Goal: Complete application form

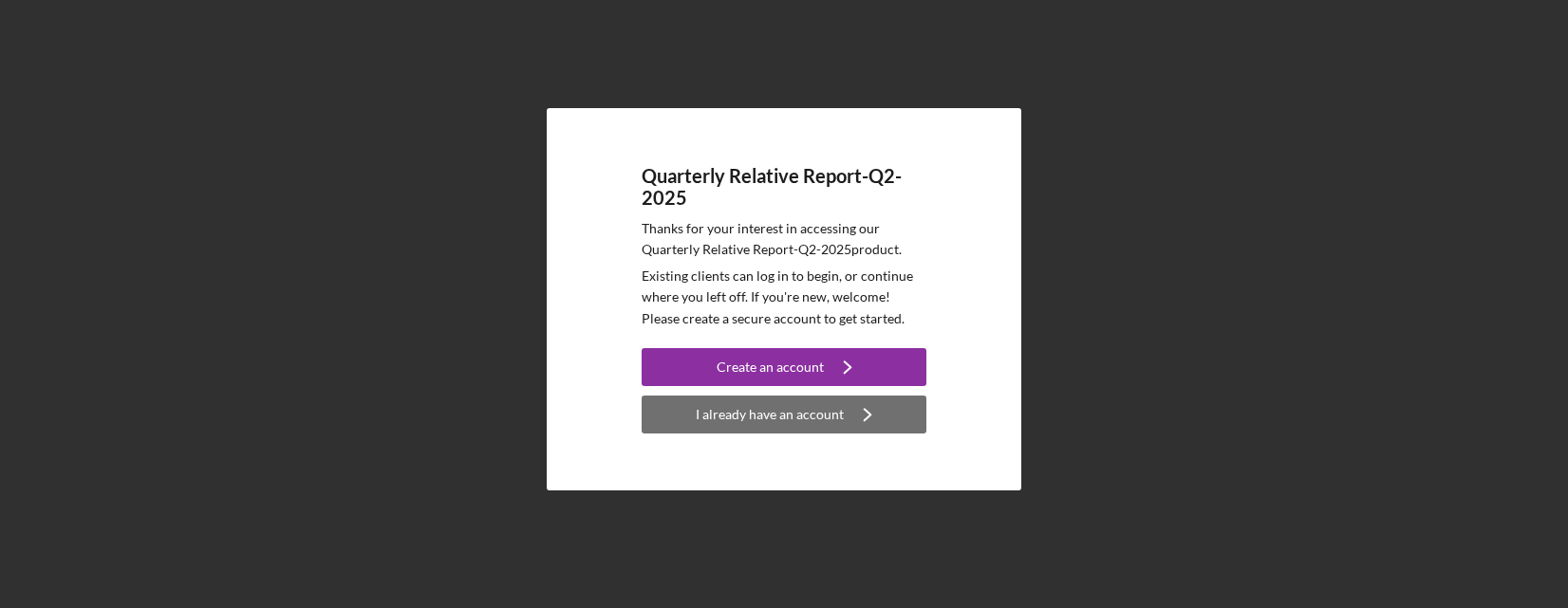
click at [817, 410] on div "I already have an account" at bounding box center [769, 414] width 148 height 38
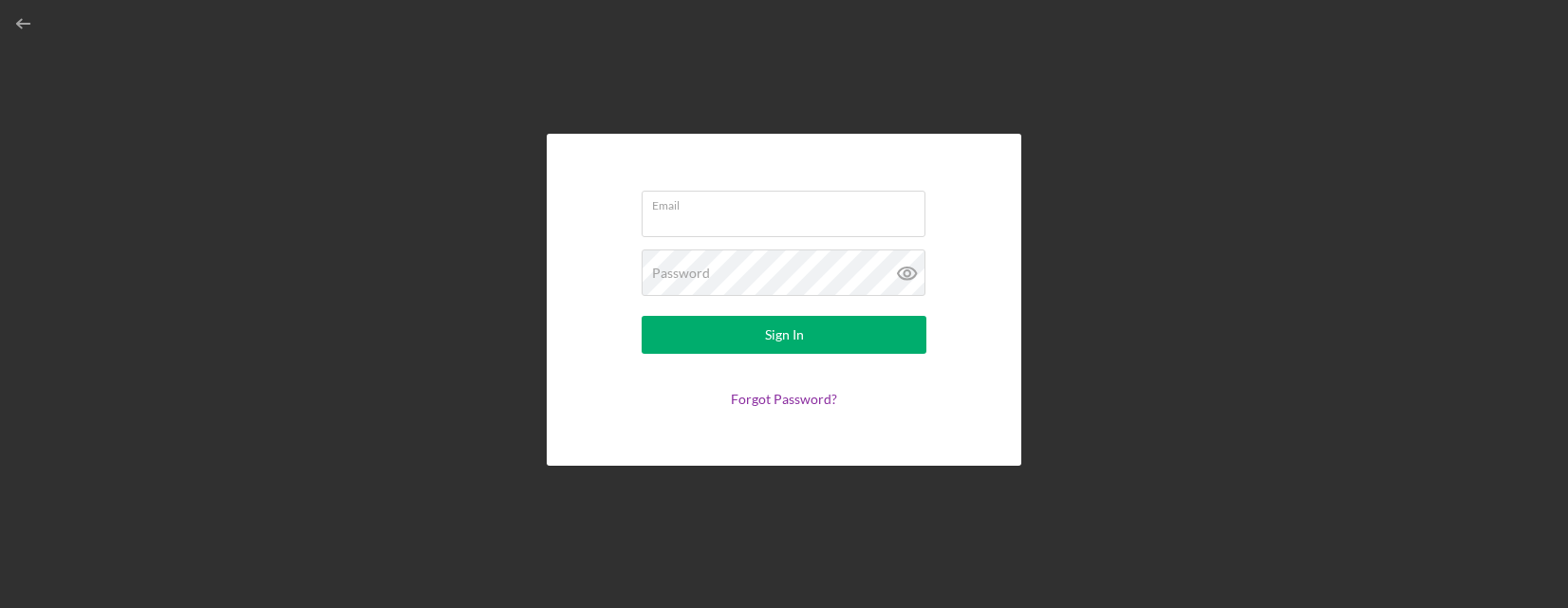
type input "[EMAIL_ADDRESS][DOMAIN_NAME]"
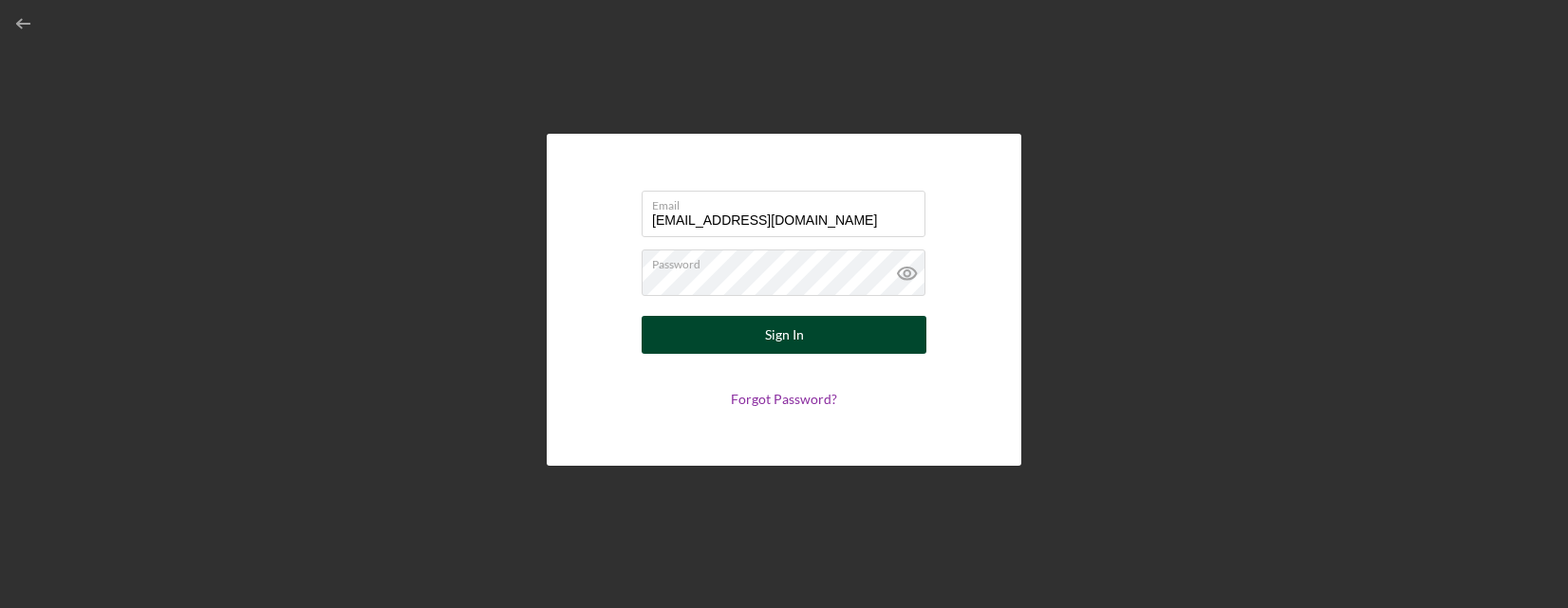
click at [761, 331] on button "Sign In" at bounding box center [784, 335] width 285 height 38
